Goal: Find specific page/section: Find specific page/section

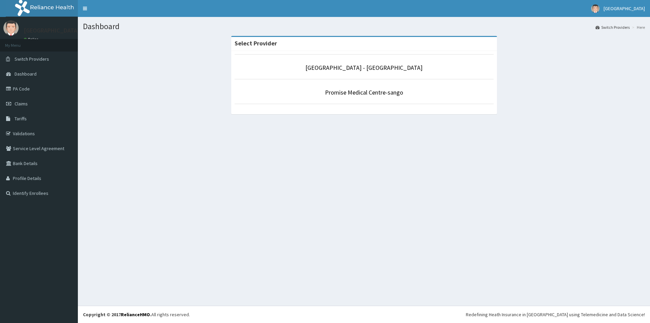
click at [333, 96] on p "Promise Medical Centre-sango" at bounding box center [364, 92] width 259 height 9
click at [335, 95] on link "Promise Medical Centre-sango" at bounding box center [364, 92] width 78 height 8
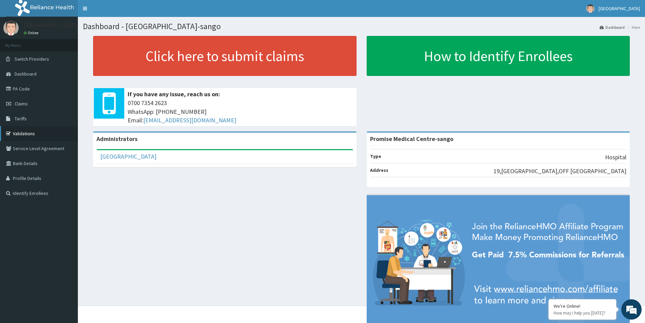
click at [22, 136] on link "Validations" at bounding box center [39, 133] width 78 height 15
